Goal: Download file/media

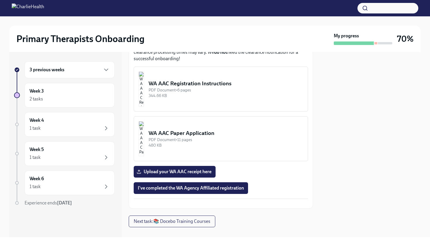
scroll to position [350, 0]
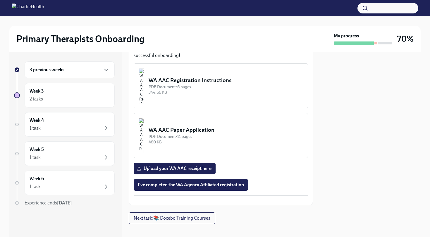
click at [222, 134] on div "PDF Document • 11 pages" at bounding box center [226, 137] width 154 height 6
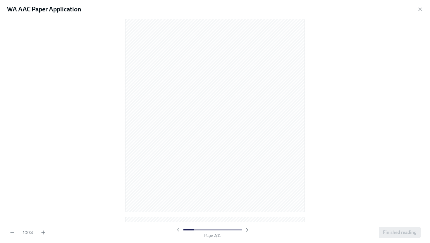
scroll to position [0, 0]
click at [421, 11] on icon "button" at bounding box center [420, 9] width 6 height 6
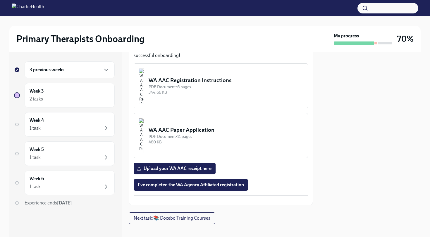
click at [231, 96] on button "WA AAC Registration Instructions PDF Document • 6 pages 344.66 KB" at bounding box center [221, 85] width 174 height 45
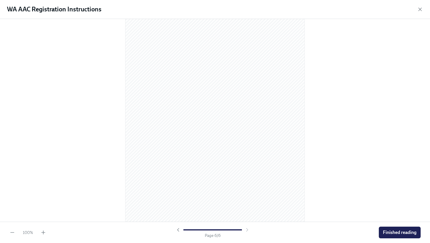
scroll to position [1223, 0]
click at [384, 236] on button "Finished reading" at bounding box center [400, 233] width 42 height 12
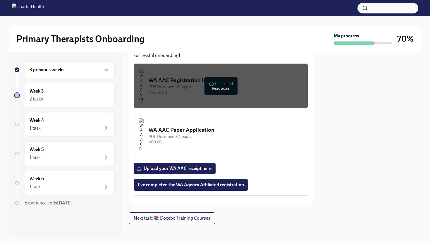
click at [205, 126] on div "WA AAC Paper Application" at bounding box center [226, 130] width 154 height 8
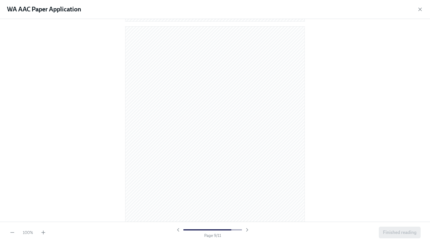
scroll to position [2406, 0]
click at [420, 10] on icon "button" at bounding box center [419, 9] width 3 height 3
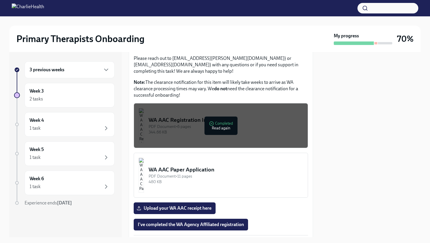
scroll to position [317, 0]
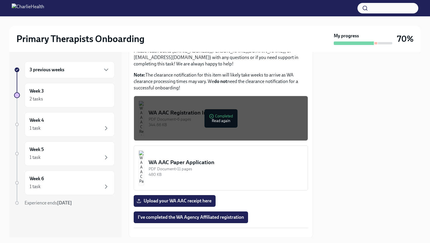
click at [200, 166] on div "PDF Document • 11 pages" at bounding box center [226, 169] width 154 height 6
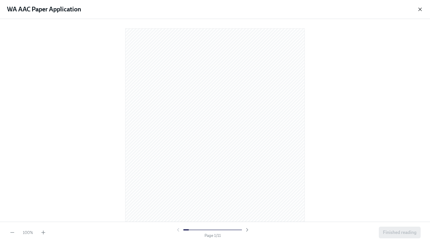
click at [420, 10] on icon "button" at bounding box center [419, 9] width 3 height 3
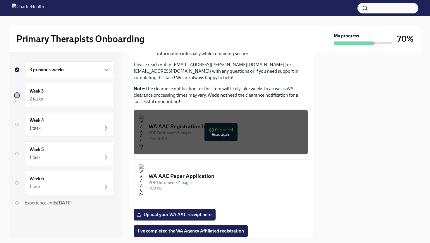
scroll to position [363, 0]
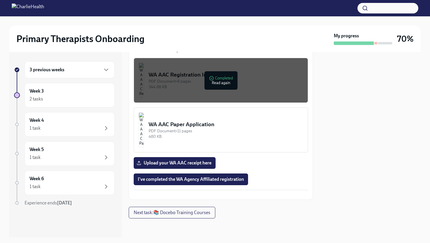
click at [203, 134] on div "480 KB" at bounding box center [226, 137] width 154 height 6
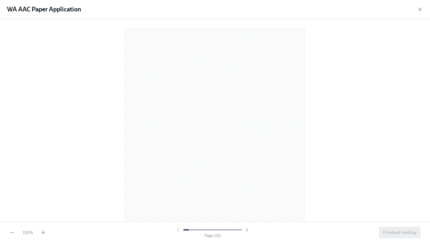
click at [422, 13] on div "WA AAC Paper Application" at bounding box center [215, 9] width 430 height 19
click at [420, 9] on icon "button" at bounding box center [420, 9] width 6 height 6
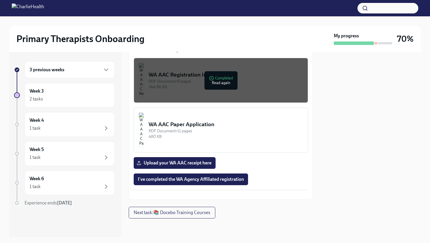
click at [194, 121] on div "WA AAC Paper Application" at bounding box center [226, 125] width 154 height 8
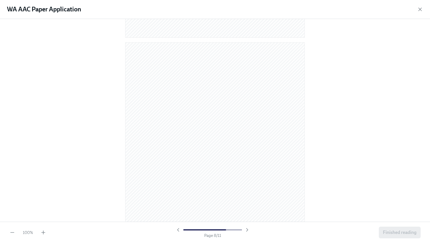
scroll to position [2406, 0]
click at [419, 14] on div "WA AAC Paper Application" at bounding box center [215, 9] width 430 height 19
click at [420, 11] on icon "button" at bounding box center [420, 9] width 6 height 6
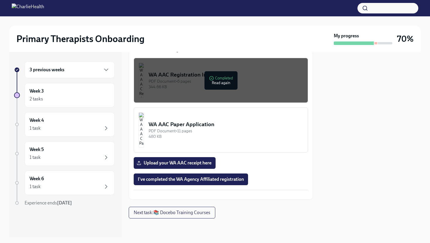
click at [237, 128] on button "WA AAC Paper Application PDF Document • 11 pages 480 KB" at bounding box center [221, 130] width 174 height 45
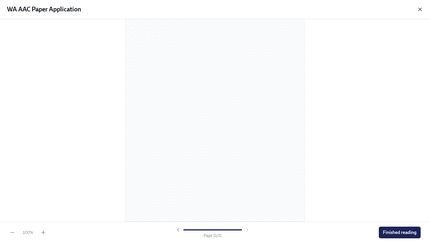
click at [420, 9] on icon "button" at bounding box center [420, 9] width 6 height 6
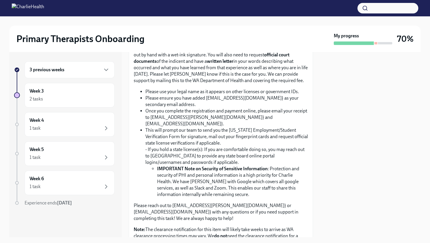
scroll to position [163, 0]
